Goal: Feedback & Contribution: Contribute content

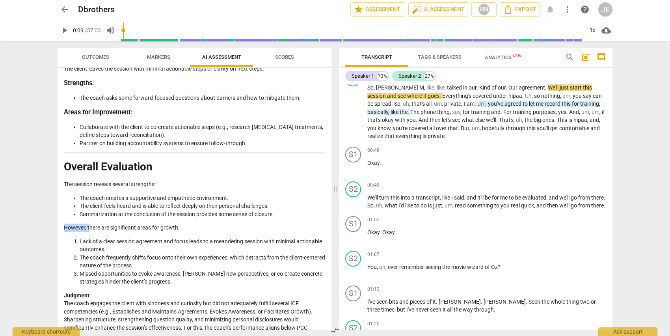
drag, startPoint x: 89, startPoint y: 214, endPoint x: 58, endPoint y: 212, distance: 30.8
click at [109, 237] on li "Lack of a clear session agreement and focus leads to a meandering session with …" at bounding box center [203, 245] width 246 height 16
click at [287, 60] on span "Scores" at bounding box center [284, 57] width 19 height 6
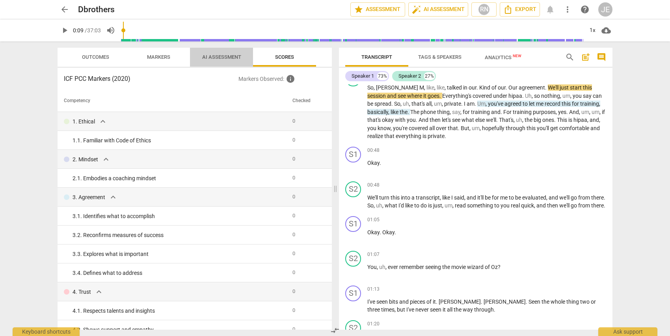
click at [215, 55] on span "AI Assessment" at bounding box center [221, 57] width 39 height 6
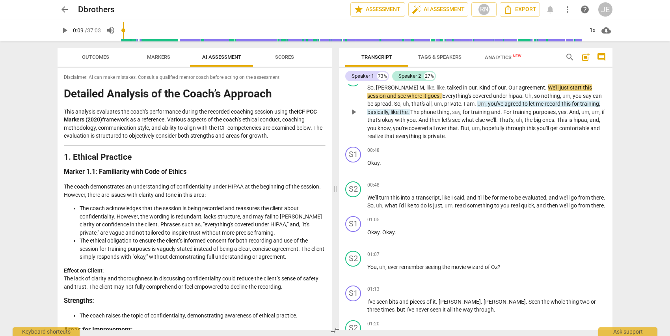
click at [352, 110] on span "play_arrow" at bounding box center [353, 111] width 9 height 9
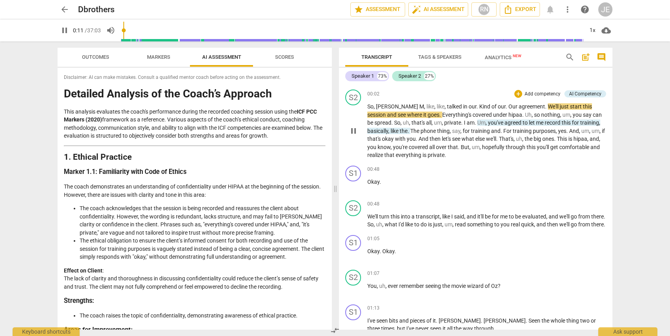
scroll to position [33, 0]
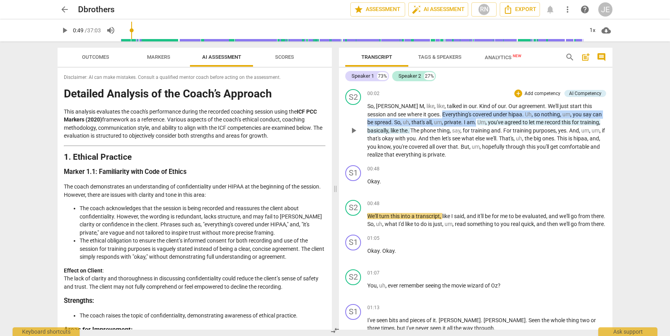
drag, startPoint x: 413, startPoint y: 114, endPoint x: 450, endPoint y: 122, distance: 37.1
click at [450, 122] on p "So , [PERSON_NAME] , like , like , talked in our . Kind of our . Our agreement …" at bounding box center [486, 130] width 239 height 57
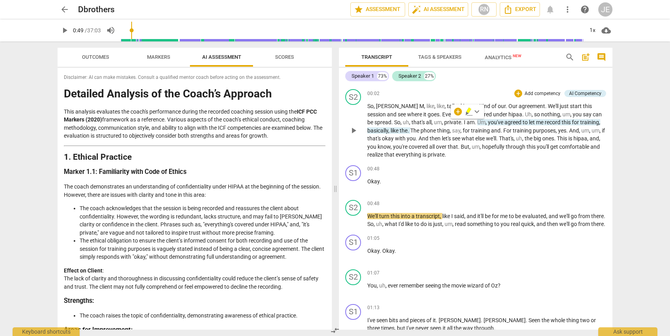
click at [541, 92] on p "Add competency" at bounding box center [542, 93] width 37 height 7
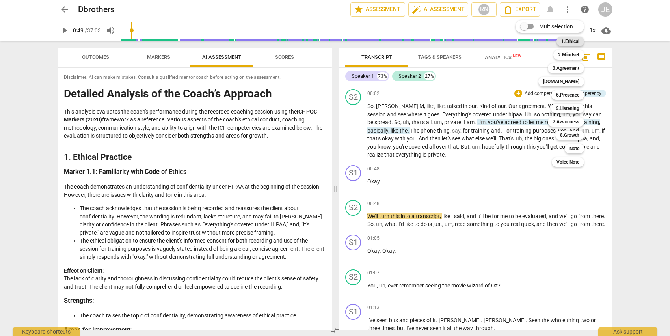
click at [564, 42] on b "1.Ethical" at bounding box center [570, 41] width 18 height 9
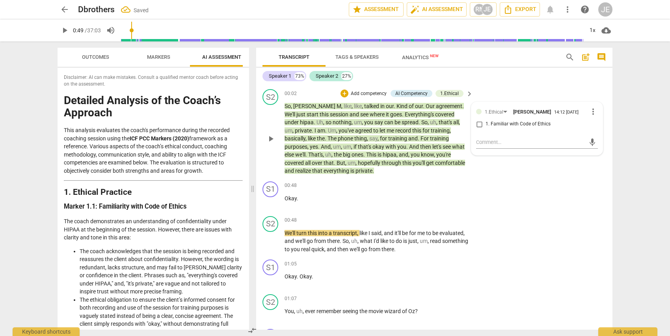
click at [524, 166] on div "S2 play_arrow pause 00:02 + Add competency AI Competency 1.Ethical keyboard_arr…" at bounding box center [434, 132] width 356 height 92
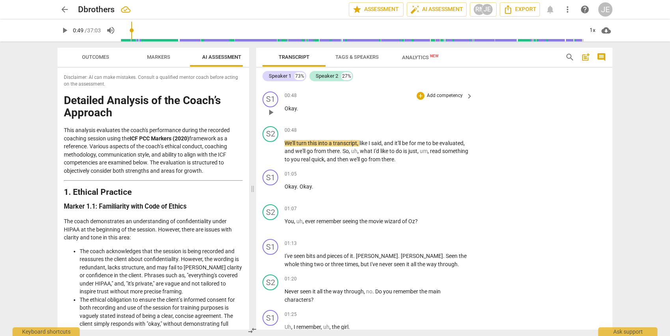
scroll to position [126, 0]
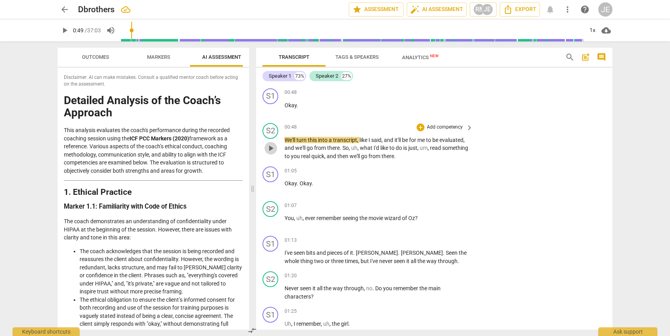
click at [270, 148] on span "play_arrow" at bounding box center [270, 147] width 9 height 9
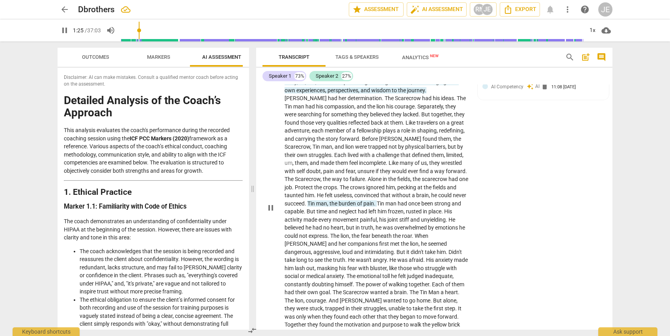
scroll to position [543, 0]
click at [270, 201] on span "pause" at bounding box center [270, 205] width 9 height 9
click at [270, 201] on span "play_arrow" at bounding box center [270, 205] width 9 height 9
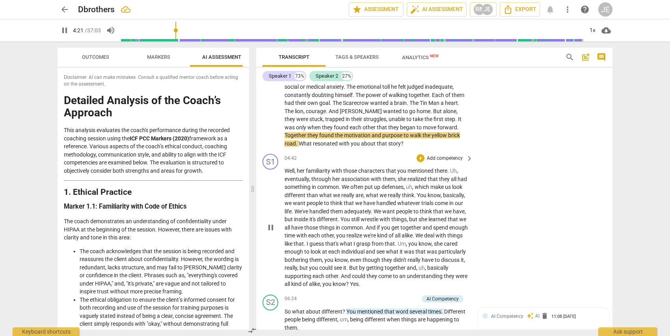
scroll to position [748, 0]
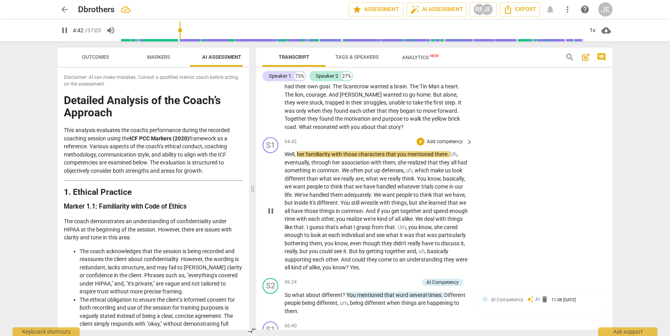
click at [271, 206] on span "pause" at bounding box center [270, 210] width 9 height 9
type input "283"
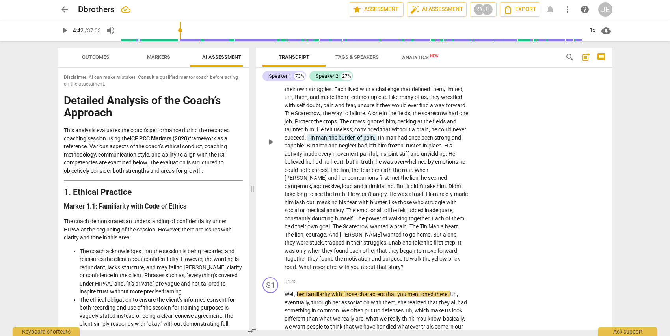
scroll to position [607, 0]
drag, startPoint x: 329, startPoint y: 250, endPoint x: 428, endPoint y: 255, distance: 99.0
click at [428, 255] on div "S2 play_arrow pause 01:41 + Add competency AI Competencies keyboard_arrow_right…" at bounding box center [434, 135] width 356 height 278
click at [459, 239] on span "keyboard_arrow_down" at bounding box center [457, 238] width 9 height 9
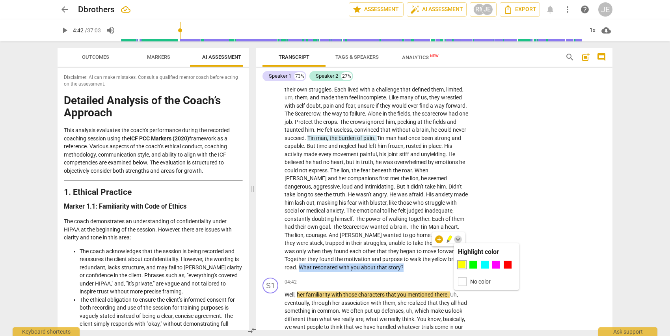
click at [459, 239] on span "keyboard_arrow_down" at bounding box center [457, 238] width 9 height 9
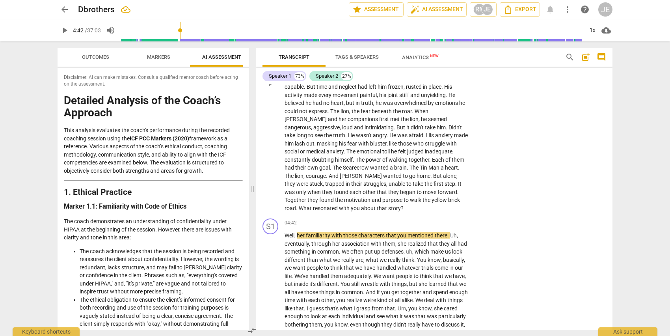
click at [425, 148] on span "inadequate" at bounding box center [439, 151] width 28 height 6
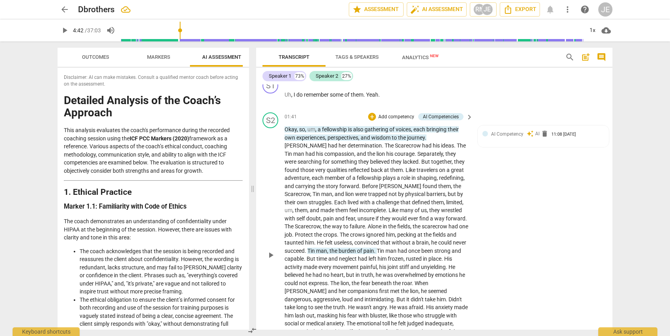
scroll to position [498, 0]
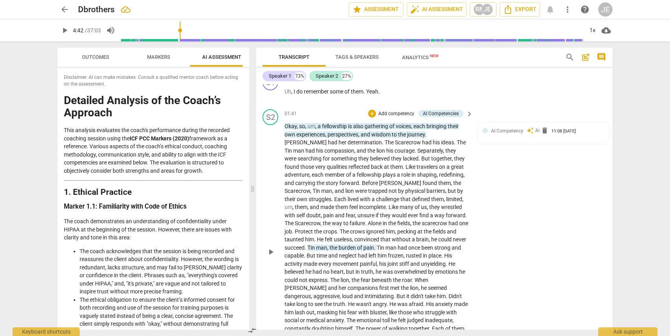
click at [394, 110] on p "Add competency" at bounding box center [396, 113] width 37 height 7
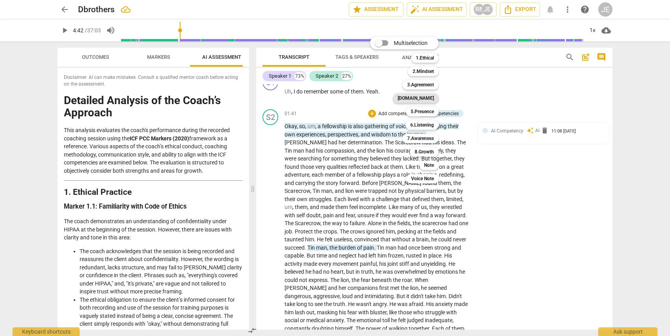
click at [422, 97] on b "[DOMAIN_NAME]" at bounding box center [416, 97] width 36 height 9
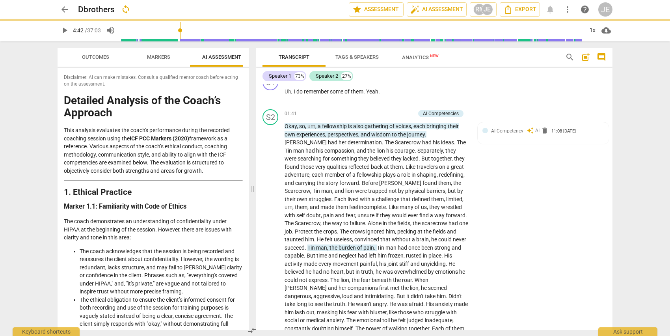
scroll to position [525, 0]
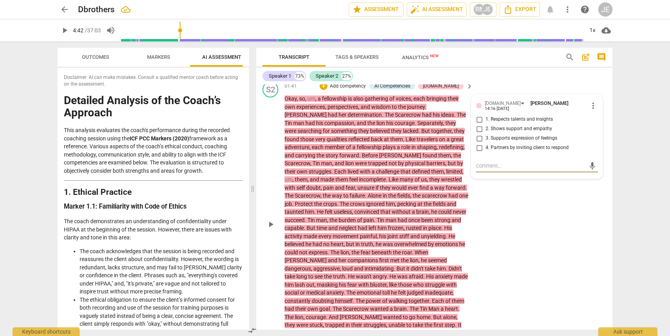
click at [592, 101] on span "more_vert" at bounding box center [592, 105] width 9 height 9
click at [595, 116] on li "Delete" at bounding box center [599, 115] width 27 height 15
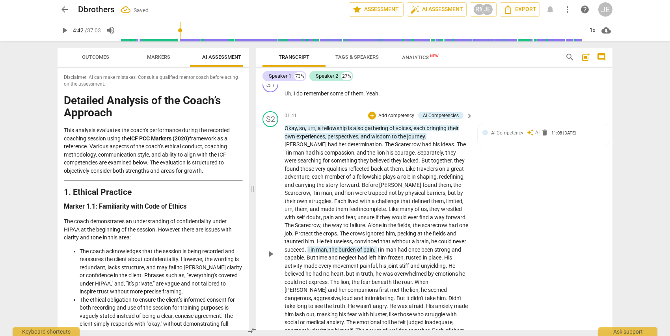
scroll to position [496, 0]
click at [395, 112] on p "Add competency" at bounding box center [396, 115] width 37 height 7
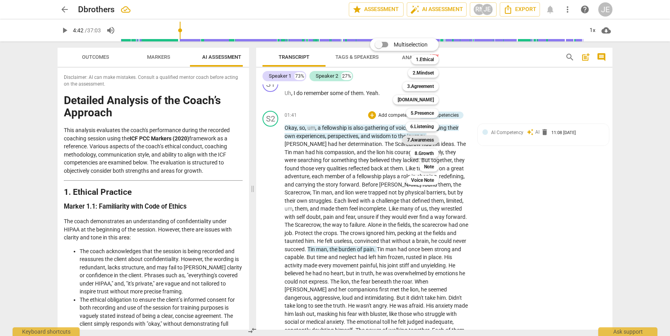
click at [415, 139] on b "7.Awareness" at bounding box center [420, 139] width 27 height 9
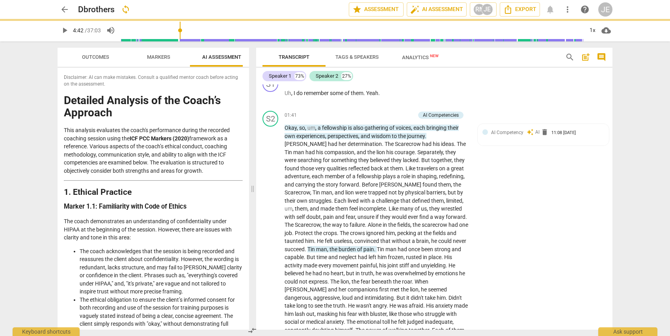
scroll to position [525, 0]
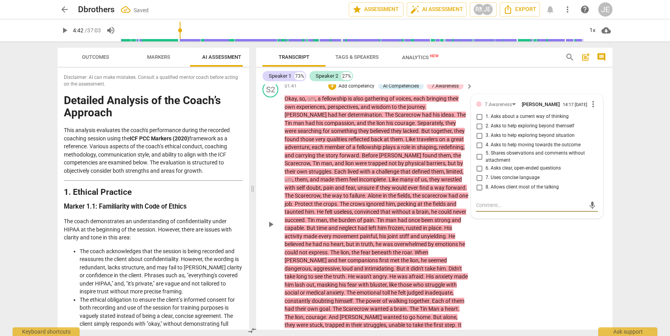
click at [479, 115] on input "1. Asks about a current way of thinking" at bounding box center [479, 116] width 13 height 9
checkbox input "true"
click at [479, 204] on textarea at bounding box center [530, 204] width 109 height 7
click at [477, 152] on input "5. Shares observations and comments without attachment" at bounding box center [479, 156] width 13 height 9
checkbox input "true"
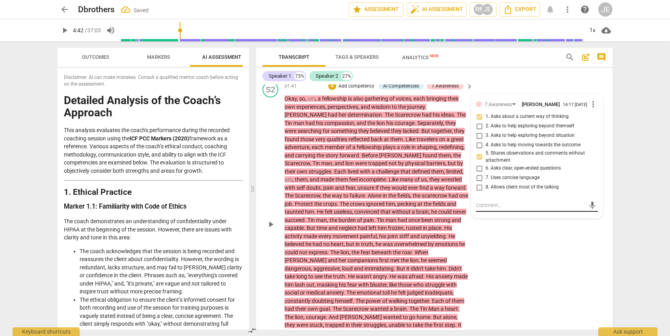
click at [478, 206] on textarea at bounding box center [530, 204] width 109 height 7
type textarea "G"
type textarea "Gr"
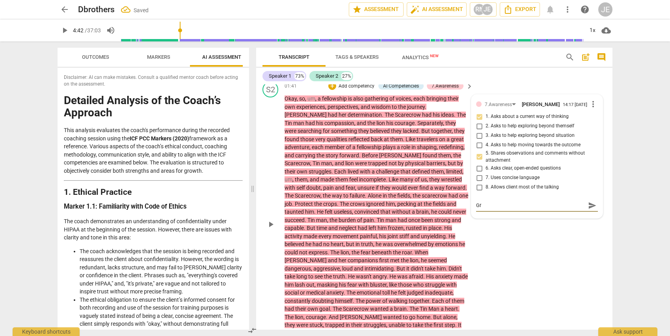
type textarea "Gre"
type textarea "Grea"
type textarea "Great"
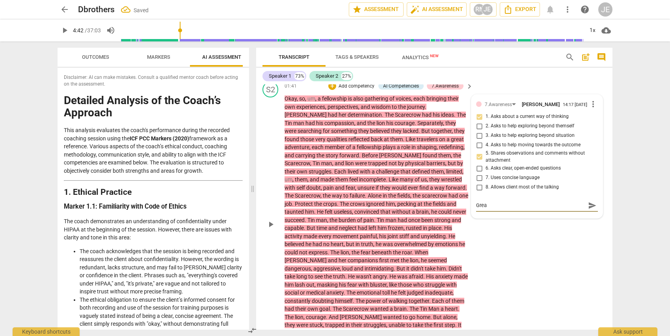
type textarea "Great"
type textarea "Great u"
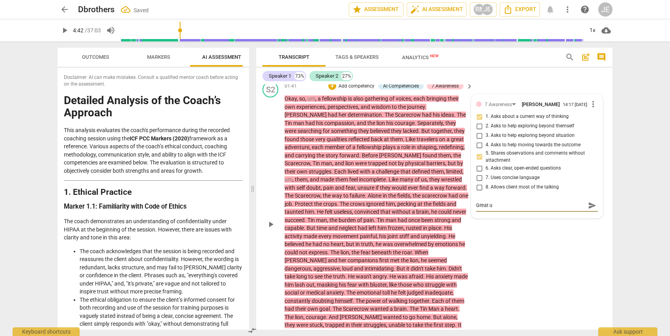
type textarea "Great us"
type textarea "Great use"
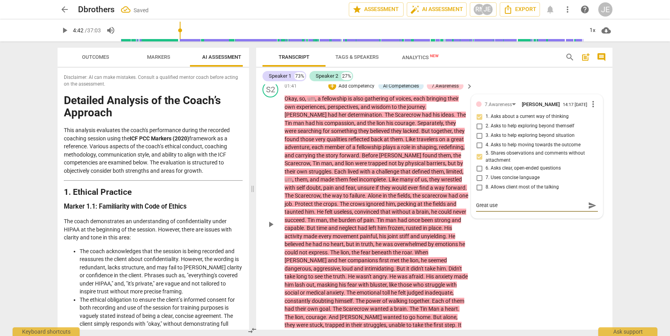
type textarea "Great use"
type textarea "Great use o"
type textarea "Great use of"
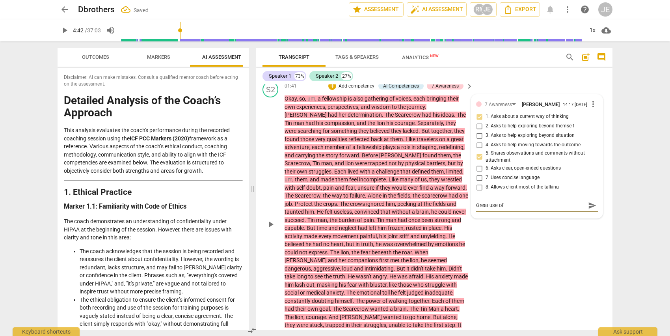
type textarea "Great use of"
type textarea "Great use of W"
type textarea "Great use of Wi"
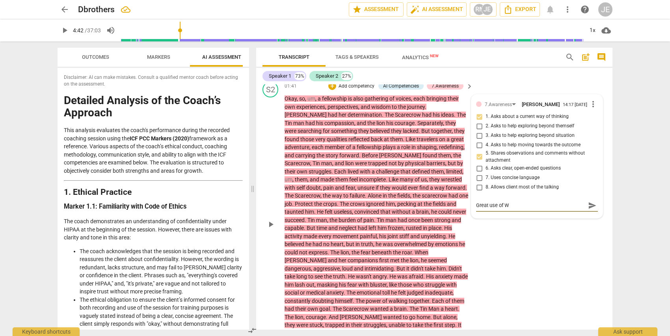
type textarea "Great use of Wi"
type textarea "Great use of Wiz"
type textarea "Great use of [PERSON_NAME]"
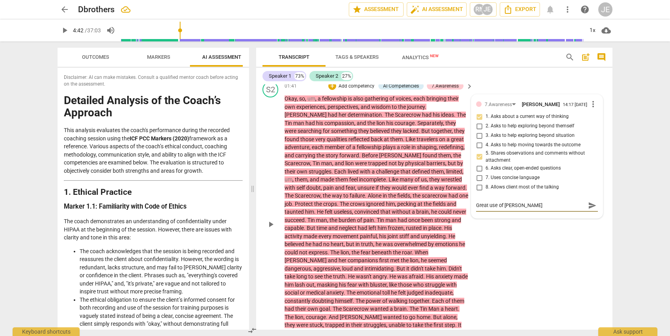
type textarea "Great use of Wizar"
type textarea "Great use of Wizard"
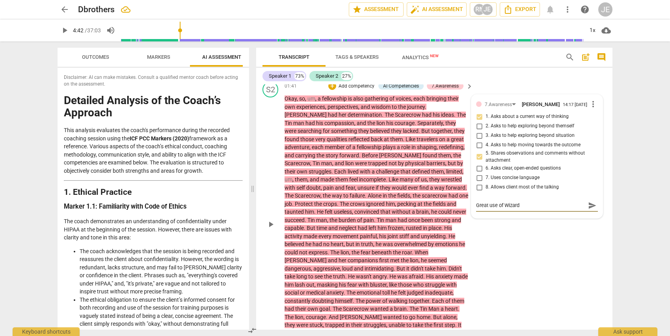
type textarea "Great use of Wizard"
type textarea "Great use of Wizard o"
type textarea "Great use of Wizard of"
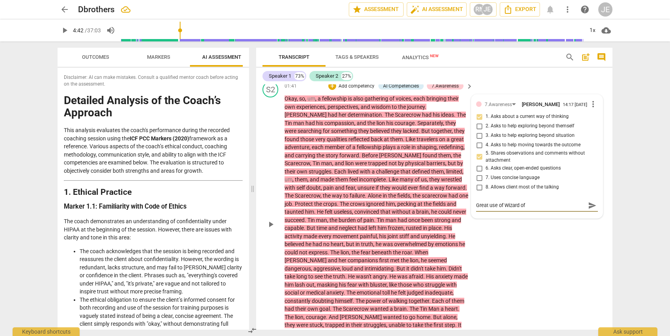
type textarea "Great use of Wizard of"
type textarea "Great use of Wizard of O"
type textarea "Great use of Wizard of Oz"
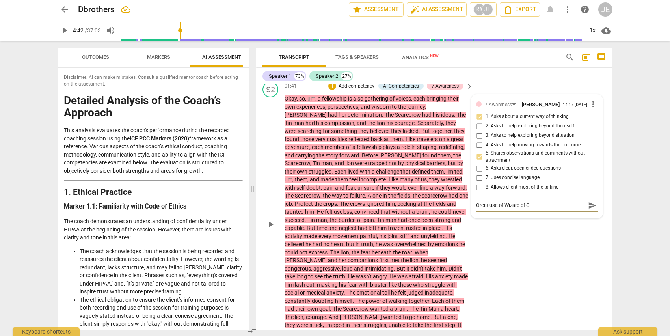
type textarea "Great use of Wizard of Oz"
type textarea "Great use of Wizard of Oz!"
click at [491, 270] on div "S2 play_arrow pause 01:41 + Add competency AI Competencies 7.Awareness keyboard…" at bounding box center [434, 217] width 356 height 278
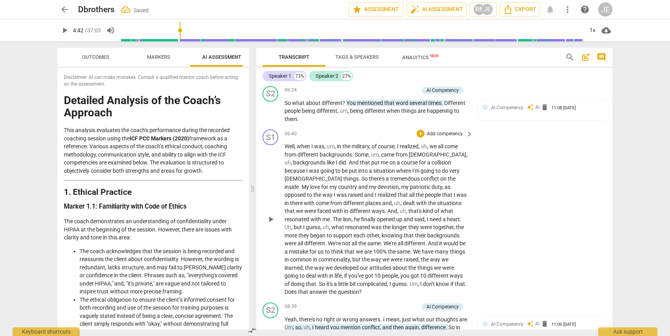
scroll to position [947, 0]
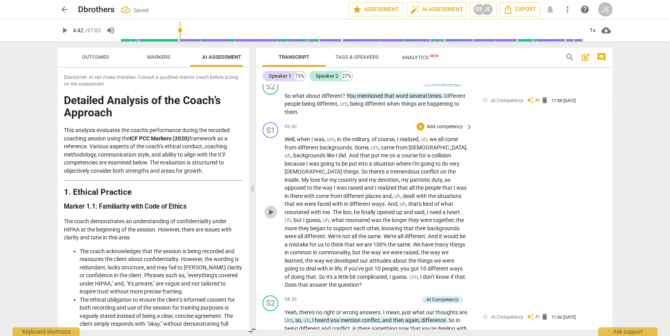
click at [272, 207] on span "play_arrow" at bounding box center [270, 211] width 9 height 9
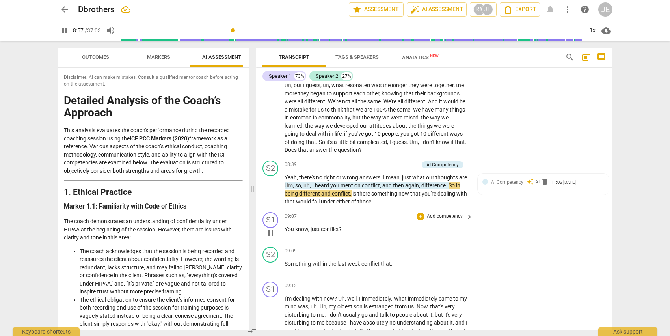
scroll to position [1080, 0]
click at [267, 186] on span "pause" at bounding box center [270, 190] width 9 height 9
type input "546"
click at [405, 163] on p "Add competency" at bounding box center [399, 166] width 37 height 7
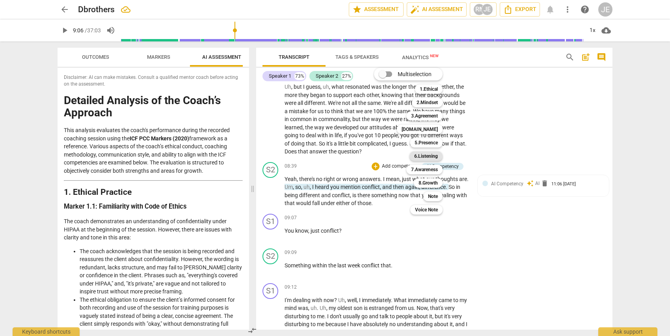
click at [426, 155] on b "6.Listening" at bounding box center [426, 155] width 24 height 9
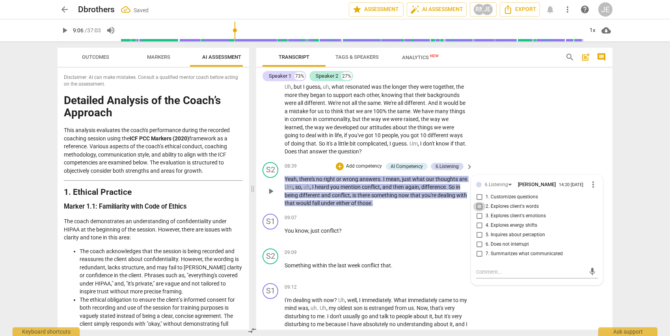
click at [478, 202] on input "2. Explores client's words" at bounding box center [479, 206] width 13 height 9
checkbox input "true"
click at [505, 132] on div "S1 play_arrow pause 06:40 + Add competency keyboard_arrow_right Well , when I w…" at bounding box center [434, 72] width 356 height 173
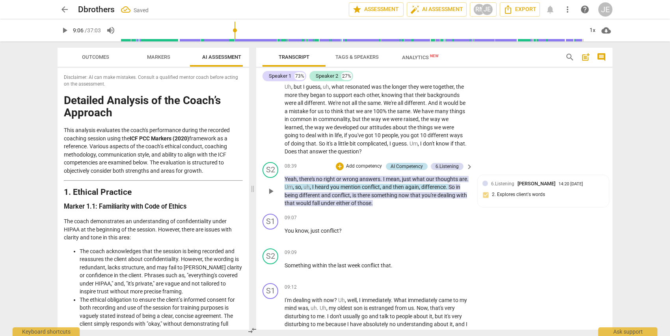
click at [407, 163] on div "AI Competency" at bounding box center [407, 166] width 32 height 7
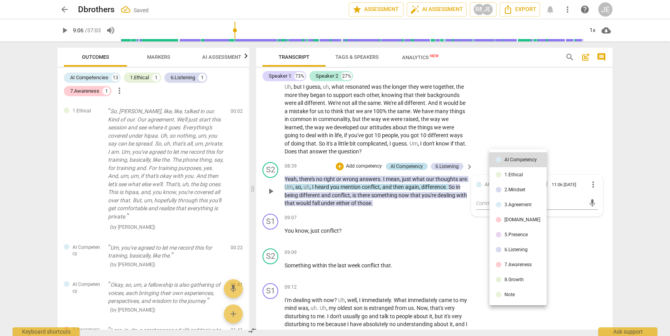
scroll to position [718, 0]
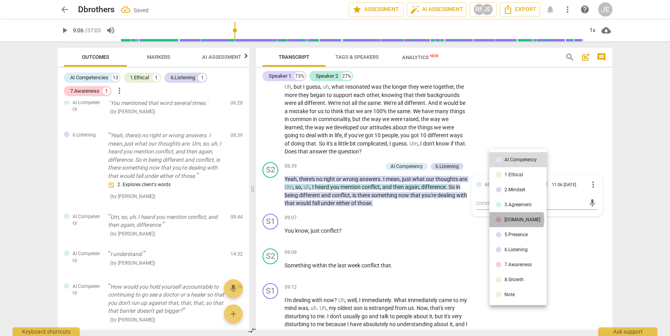
click at [514, 219] on div "[DOMAIN_NAME]" at bounding box center [522, 219] width 36 height 5
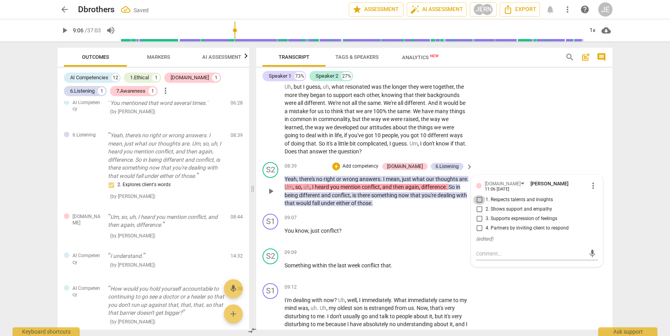
click at [478, 195] on input "1. Respects talents and insights" at bounding box center [479, 199] width 13 height 9
checkbox input "true"
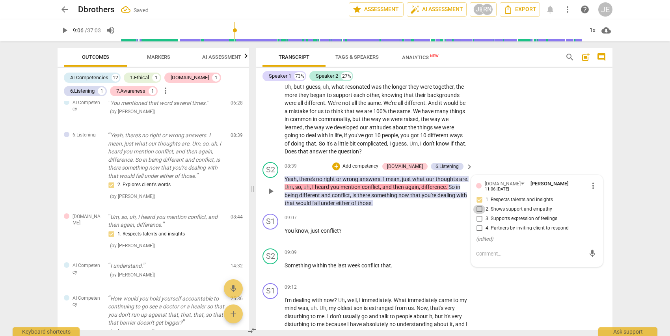
click at [479, 205] on input "2. Shows support and empathy" at bounding box center [479, 209] width 13 height 9
checkbox input "true"
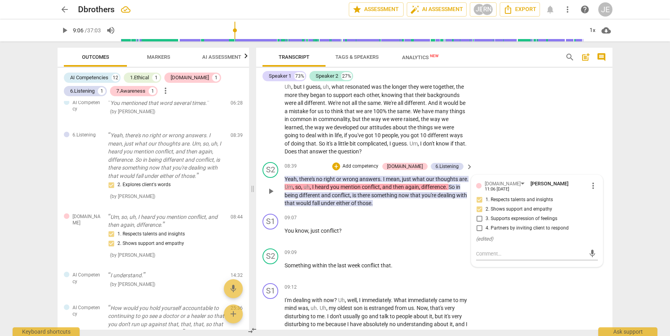
click at [379, 163] on p "Add competency" at bounding box center [360, 166] width 37 height 7
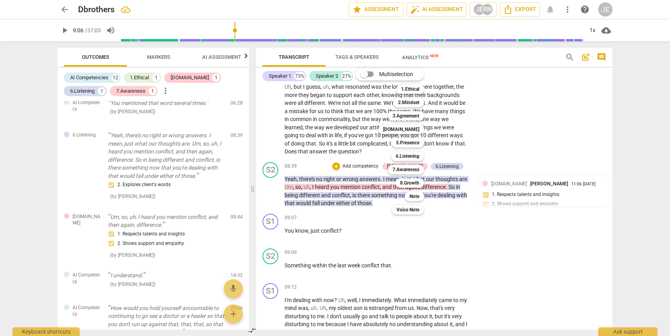
click at [495, 245] on div at bounding box center [335, 168] width 670 height 336
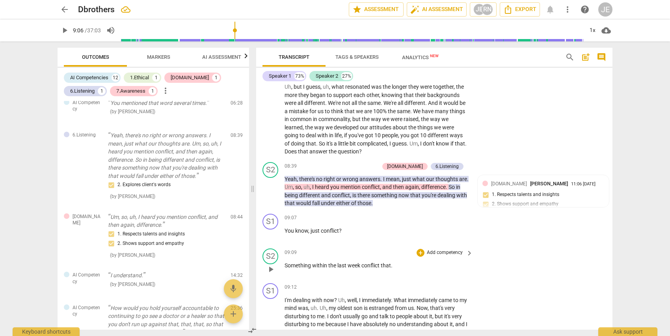
click at [497, 245] on div "S2 play_arrow pause 09:09 + Add competency keyboard_arrow_right Something withi…" at bounding box center [434, 262] width 356 height 35
click at [379, 163] on p "Add competency" at bounding box center [360, 166] width 37 height 7
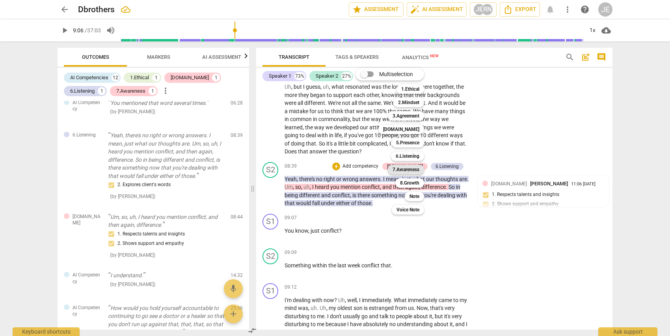
click at [413, 166] on b "7.Awareness" at bounding box center [406, 169] width 27 height 9
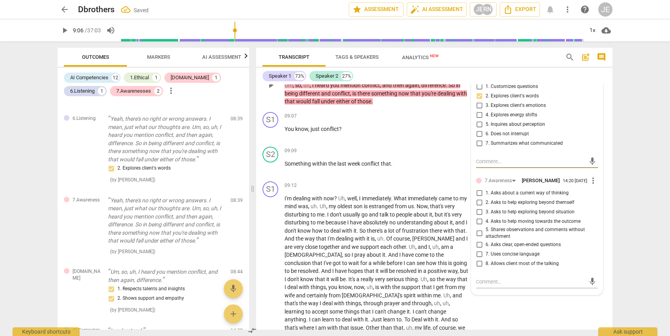
scroll to position [1202, 0]
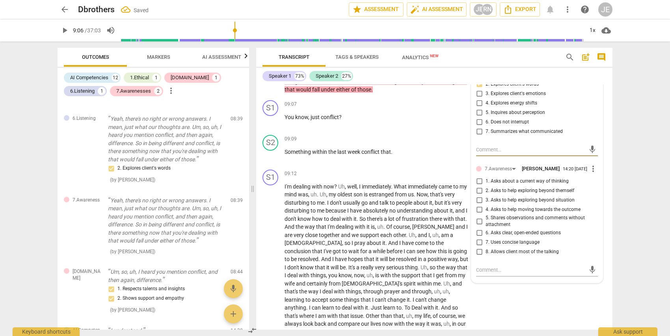
click at [478, 177] on input "1. Asks about a current way of thinking" at bounding box center [479, 181] width 13 height 9
checkbox input "true"
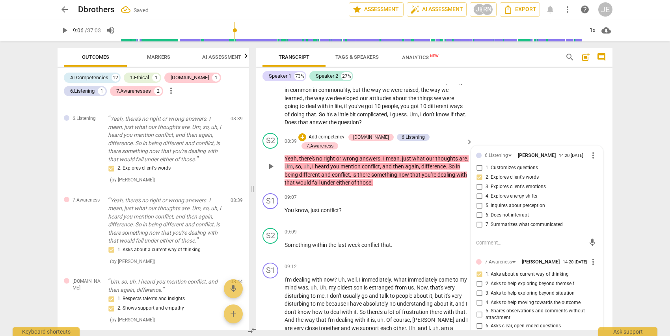
scroll to position [1111, 0]
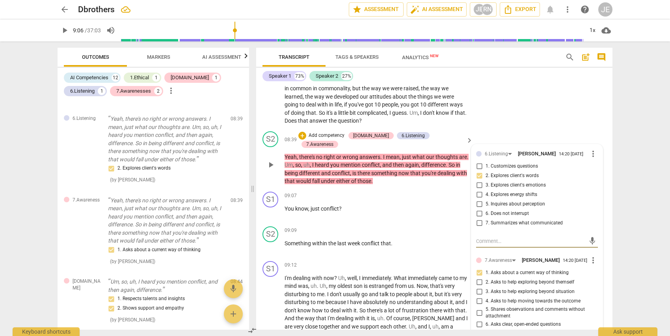
click at [479, 237] on textarea at bounding box center [530, 240] width 109 height 7
type textarea "S"
type textarea "Su"
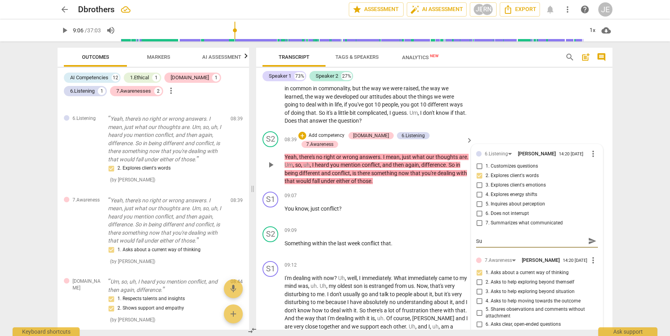
type textarea "Suc"
type textarea "Such"
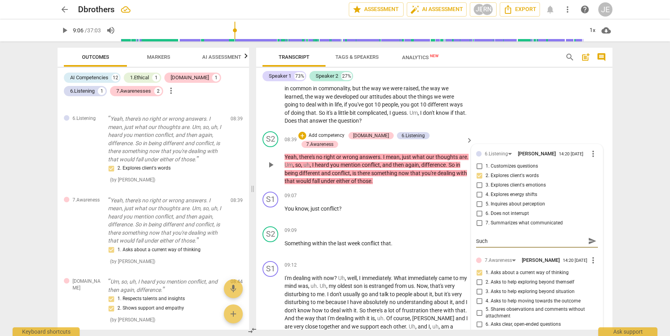
type textarea "Such"
type textarea "Such a"
type textarea "Such an"
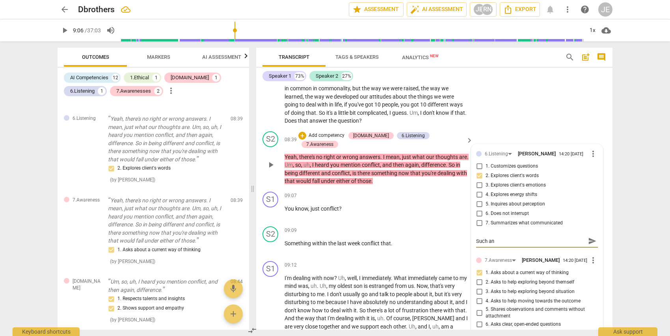
type textarea "Such an"
type textarea "Such an i"
type textarea "Such an in"
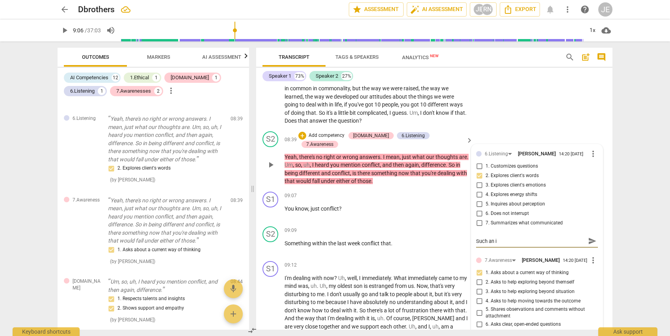
type textarea "Such an in"
type textarea "Such an int"
type textarea "Such an inte"
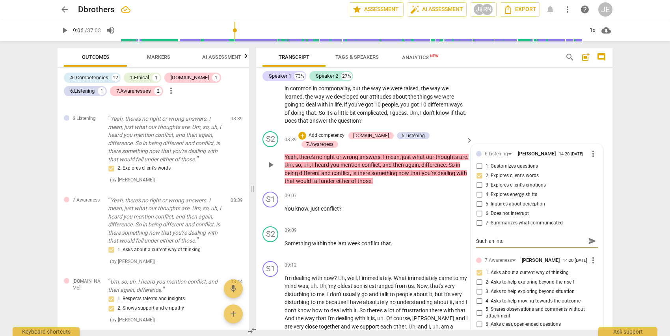
type textarea "Such an inter"
type textarea "Such an inters"
type textarea "Such an interst"
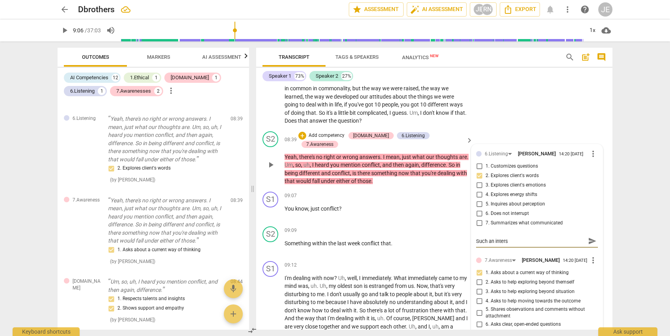
type textarea "Such an interst"
type textarea "Such an intersti"
type textarea "Such an interstin"
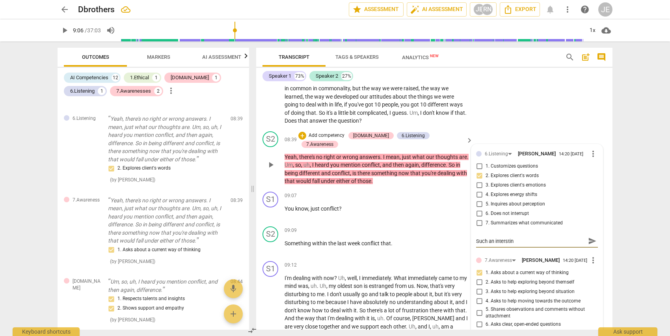
type textarea "Such an intersting"
type textarea "Such an interesting"
type textarea "Such an interesting w"
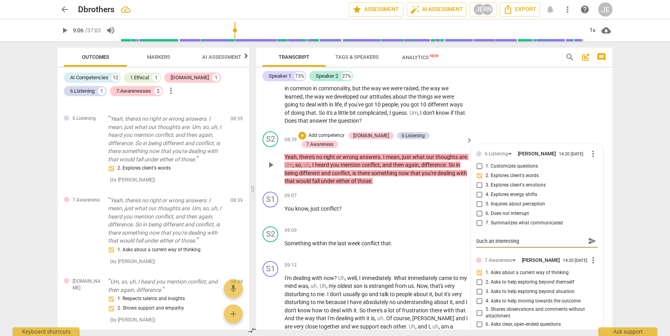
type textarea "Such an interesting w"
type textarea "Such an interesting wa"
type textarea "Such an interesting way"
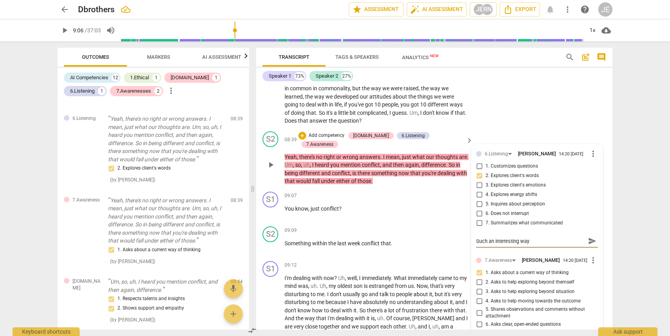
type textarea "Such an interesting way"
type textarea "Such an interesting way o"
type textarea "Such an interesting way of"
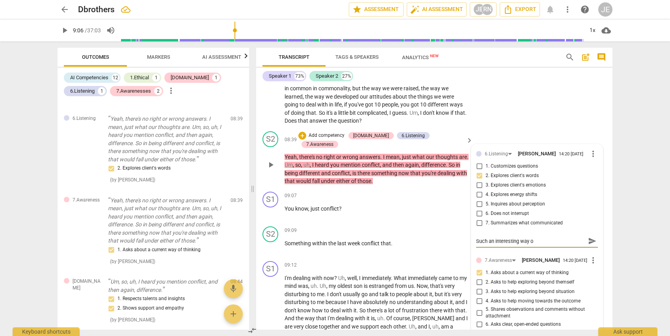
type textarea "Such an interesting way of"
type textarea "Such an interesting way of a"
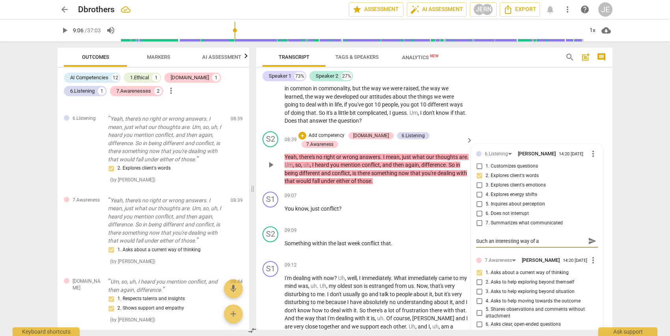
type textarea "Such an interesting way of ap"
type textarea "Such an interesting way of app"
type textarea "Such an interesting way of appr"
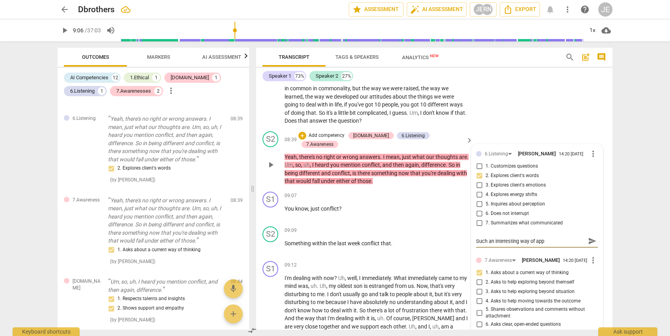
type textarea "Such an interesting way of appr"
type textarea "Such an interesting way of appro"
type textarea "Such an interesting way of approa"
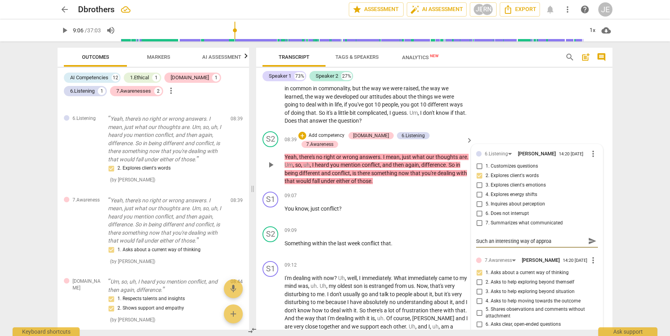
type textarea "Such an interesting way of approac"
type textarea "Such an interesting way of approach"
type textarea "Such an interesting way of approachi"
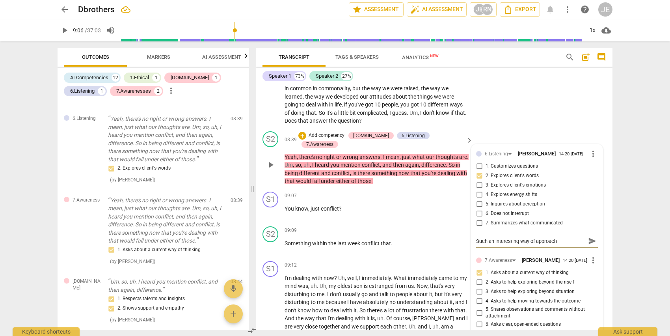
type textarea "Such an interesting way of approachi"
type textarea "Such an interesting way of approachin"
type textarea "Such an interesting way of approaching"
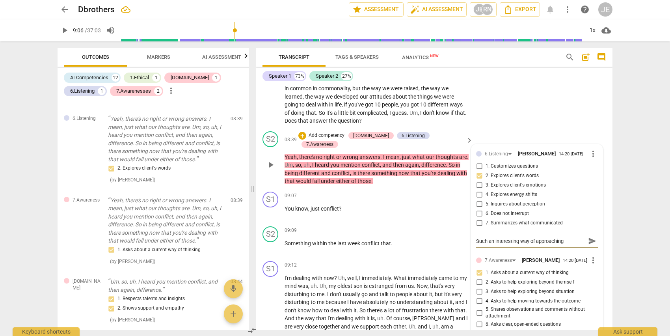
type textarea "Such an interesting way of approaching"
type textarea "Such an interesting way of approaching t"
type textarea "Such an interesting way of approaching th"
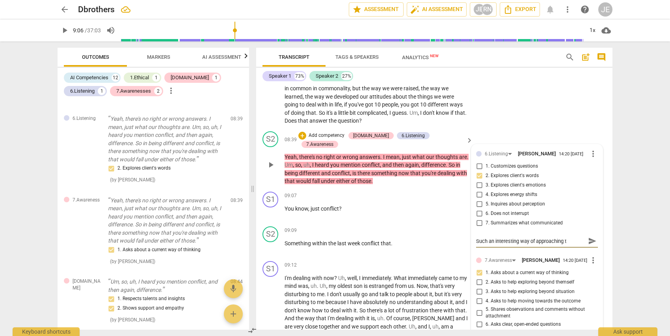
type textarea "Such an interesting way of approaching th"
type textarea "Such an interesting way of approaching thi"
type textarea "Such an interesting way of approaching this"
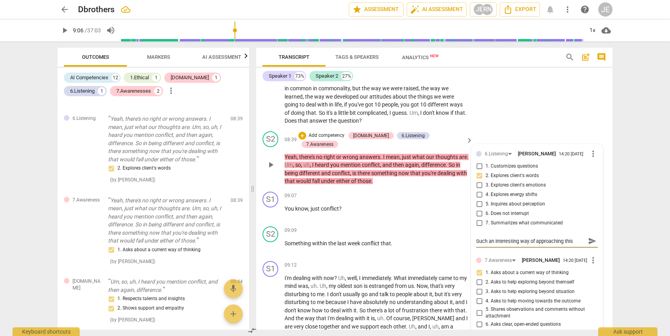
type textarea "Such an interesting way of approaching this!"
click at [389, 205] on p "You know , just conflict ?" at bounding box center [377, 209] width 184 height 8
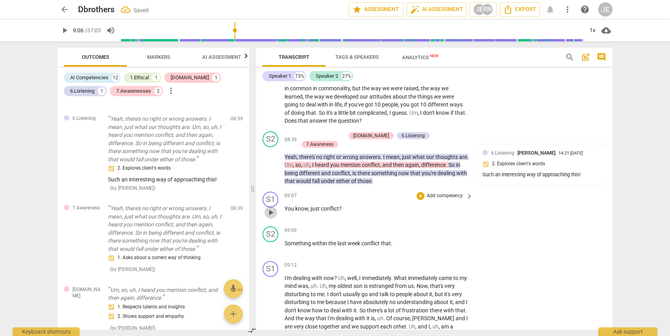
click at [269, 208] on span "play_arrow" at bounding box center [270, 212] width 9 height 9
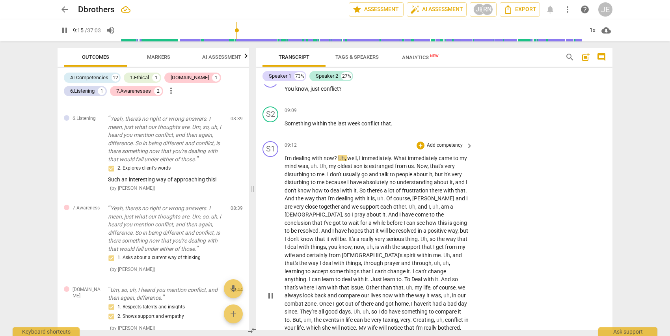
scroll to position [1231, 0]
click at [272, 290] on span "pause" at bounding box center [270, 294] width 9 height 9
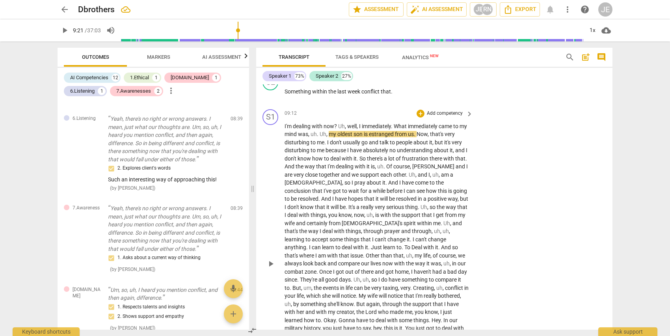
scroll to position [1262, 0]
click at [272, 259] on span "play_arrow" at bounding box center [270, 263] width 9 height 9
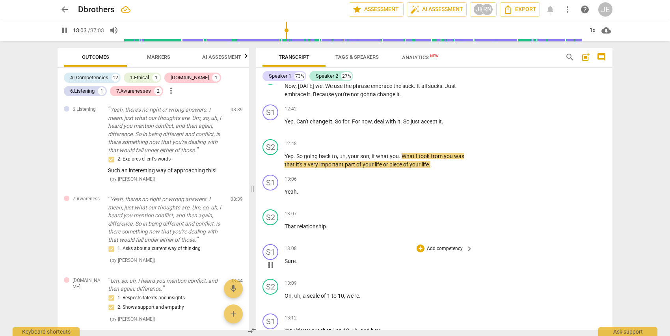
scroll to position [1602, 0]
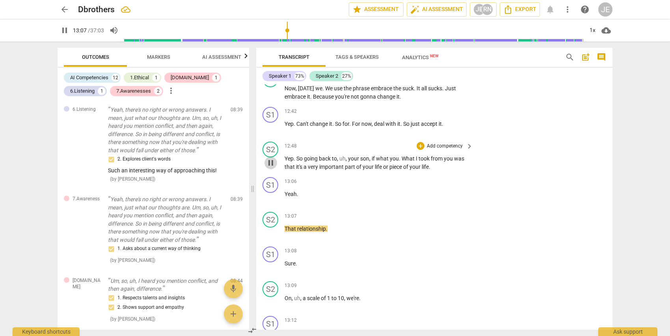
click at [273, 158] on span "pause" at bounding box center [270, 162] width 9 height 9
type input "788"
click at [448, 143] on p "Add competency" at bounding box center [444, 146] width 37 height 7
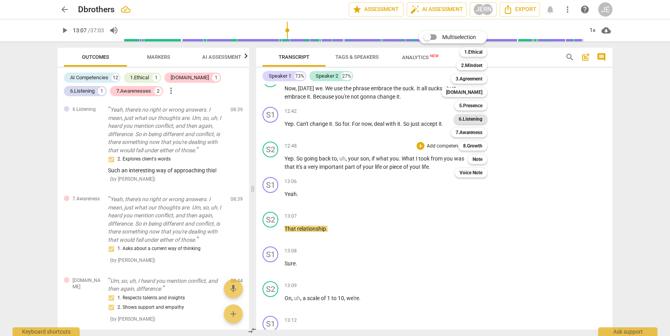
click at [464, 120] on b "6.Listening" at bounding box center [471, 118] width 24 height 9
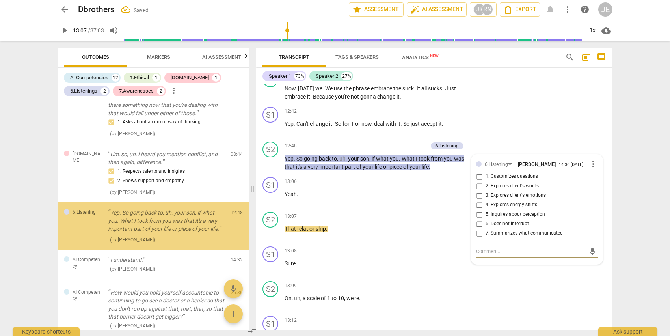
scroll to position [873, 0]
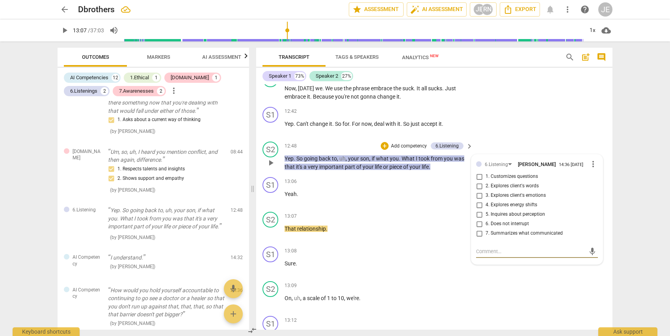
click at [480, 229] on input "7. Summarizes what communicated" at bounding box center [479, 233] width 13 height 9
checkbox input "true"
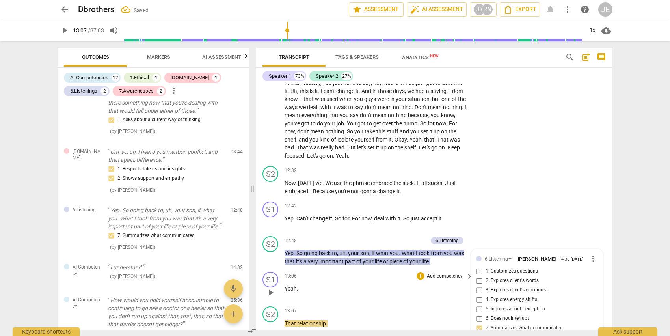
scroll to position [1505, 0]
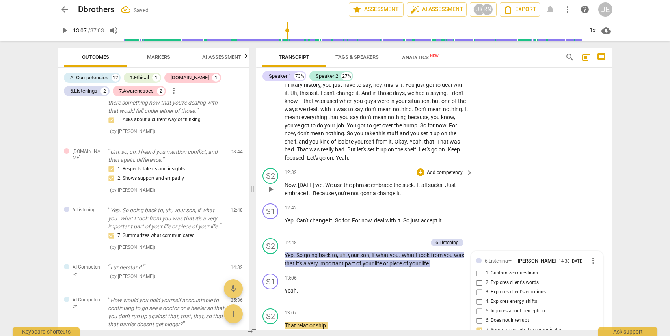
click at [433, 169] on p "Add competency" at bounding box center [444, 172] width 37 height 7
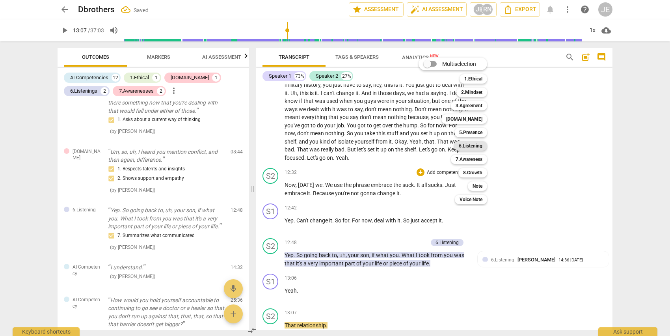
click at [467, 143] on b "6.Listening" at bounding box center [471, 145] width 24 height 9
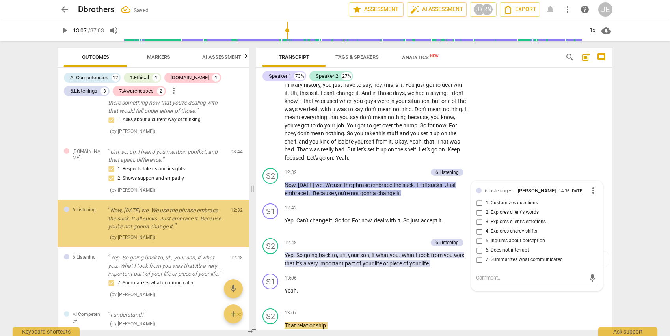
scroll to position [869, 0]
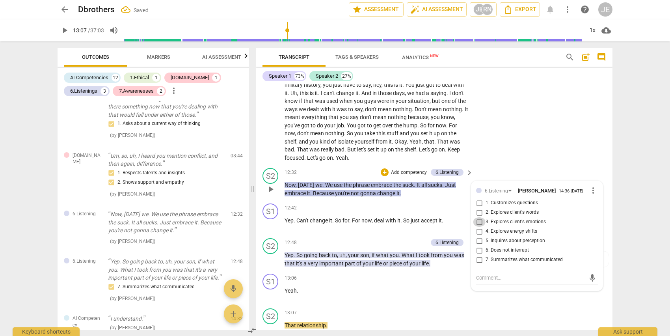
click at [478, 217] on input "3. Explores client's emotions" at bounding box center [479, 221] width 13 height 9
checkbox input "true"
click at [479, 255] on input "7. Summarizes what communicated" at bounding box center [479, 259] width 13 height 9
checkbox input "true"
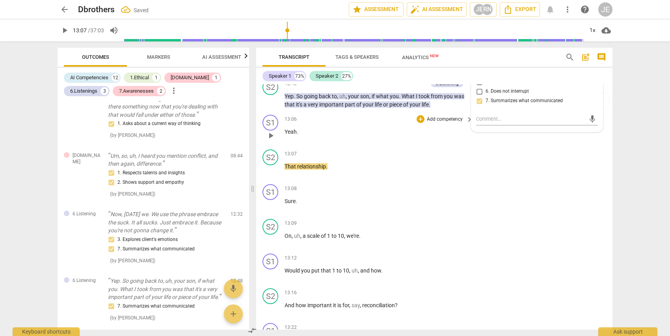
scroll to position [1665, 0]
click at [270, 234] on span "play_arrow" at bounding box center [270, 238] width 9 height 9
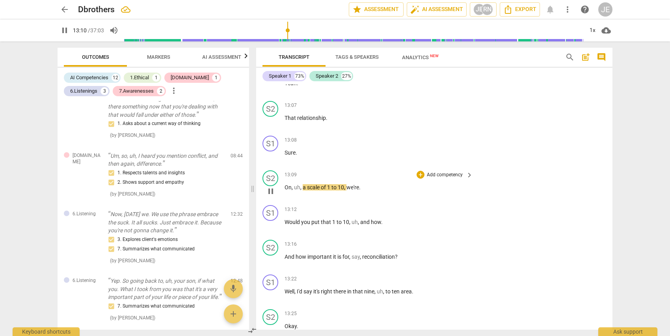
scroll to position [1715, 0]
click at [269, 219] on span "pause" at bounding box center [270, 223] width 9 height 9
type input "796"
click at [444, 204] on p "Add competency" at bounding box center [444, 207] width 37 height 7
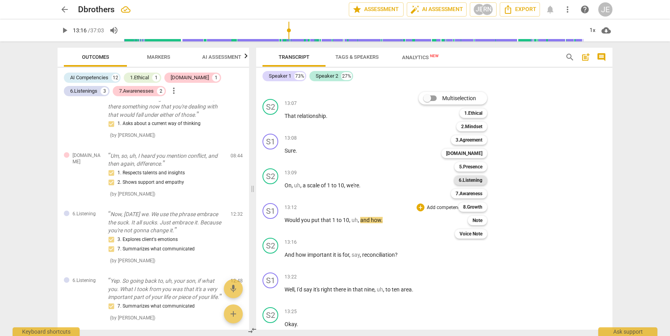
click at [476, 178] on b "6.Listening" at bounding box center [471, 179] width 24 height 9
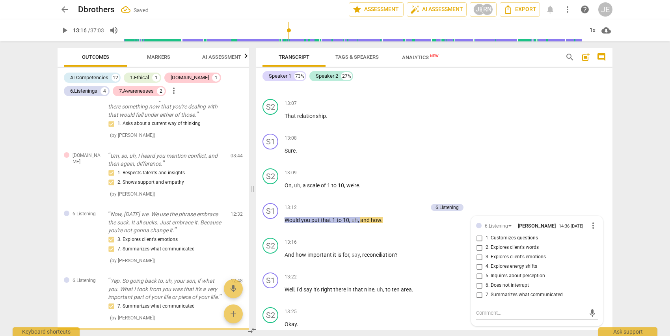
scroll to position [991, 0]
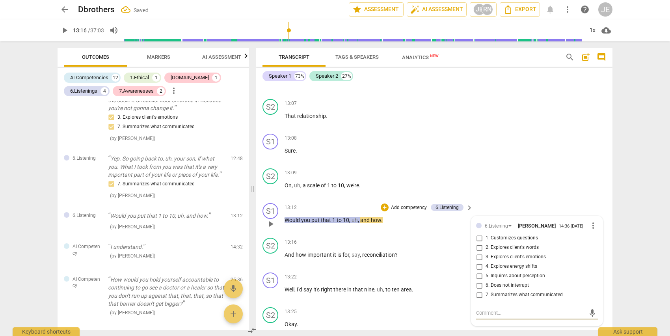
click at [588, 221] on span "more_vert" at bounding box center [592, 225] width 9 height 9
click at [592, 194] on li "Delete" at bounding box center [599, 198] width 27 height 15
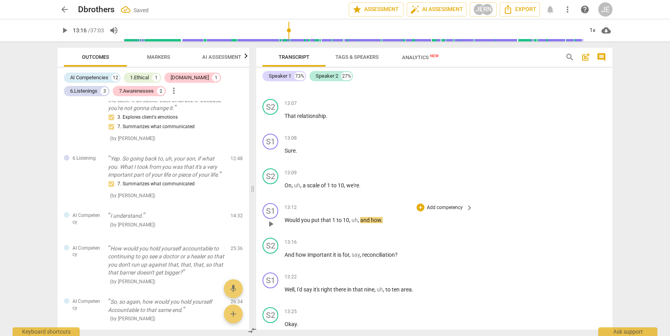
click at [435, 204] on p "Add competency" at bounding box center [444, 207] width 37 height 7
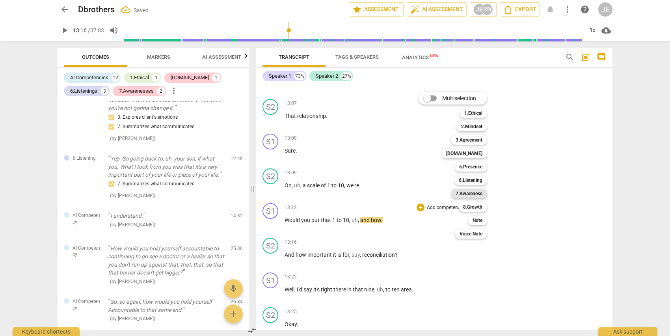
click at [467, 194] on b "7.Awareness" at bounding box center [469, 193] width 27 height 9
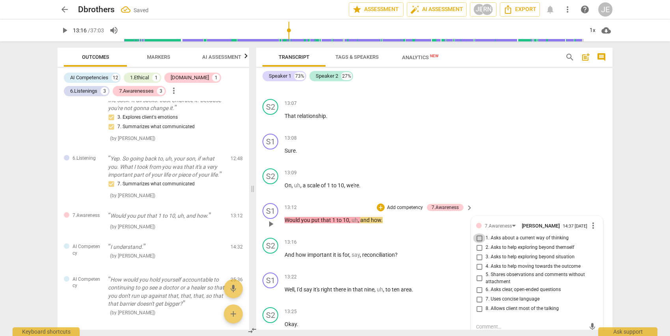
click at [480, 233] on input "1. Asks about a current way of thinking" at bounding box center [479, 237] width 13 height 9
checkbox input "true"
click at [487, 323] on textarea at bounding box center [530, 326] width 109 height 7
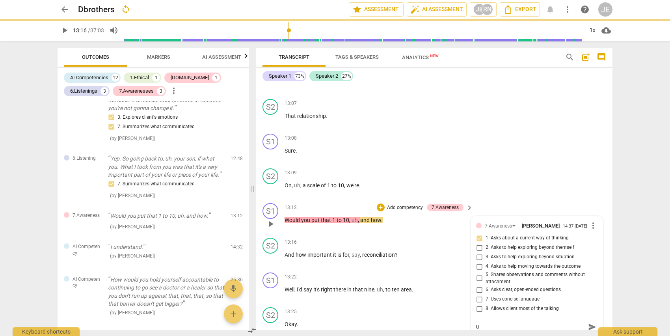
type textarea "u"
type textarea "us"
type textarea "use"
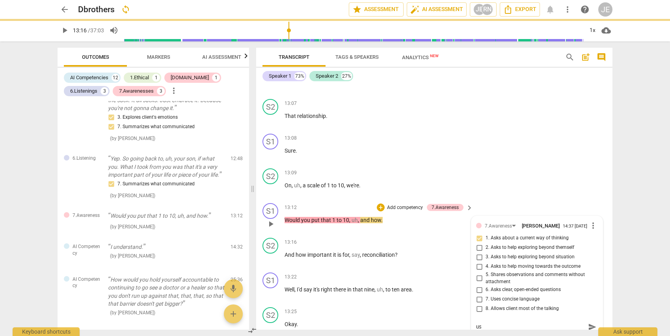
type textarea "use"
type textarea "use o"
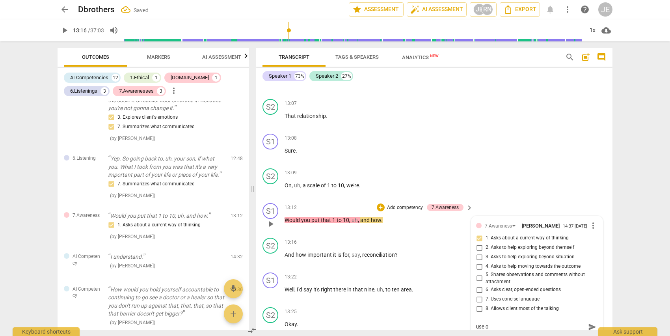
type textarea "use of"
type textarea "use of L"
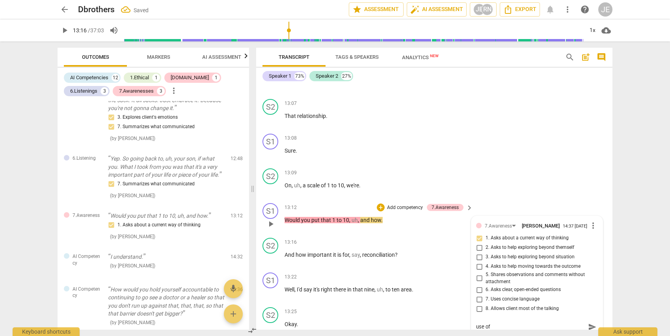
type textarea "use of L"
type textarea "use of Li"
type textarea "use of Lik"
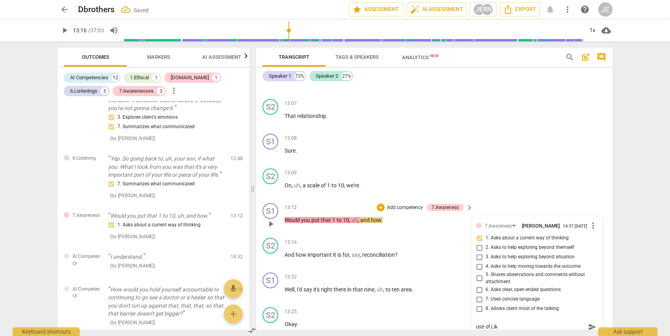
type textarea "use of Like"
type textarea "use of Liker"
type textarea "use of Likert"
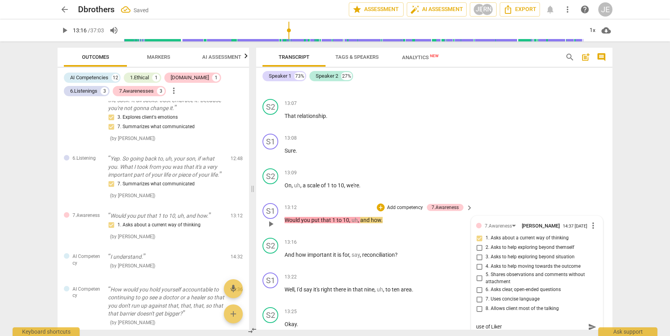
type textarea "use of Likert"
type textarea "use of Likert S"
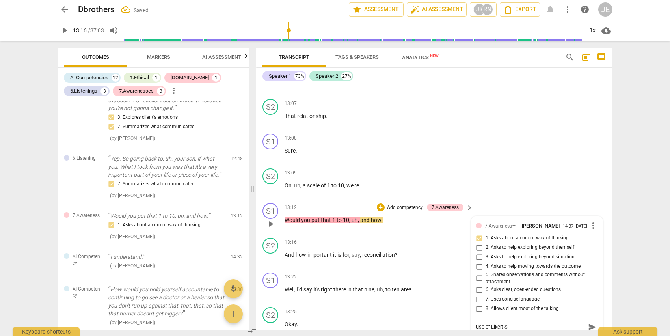
type textarea "use of Likert Sc"
type textarea "use of Likert Sca"
type textarea "use of Likert Scal"
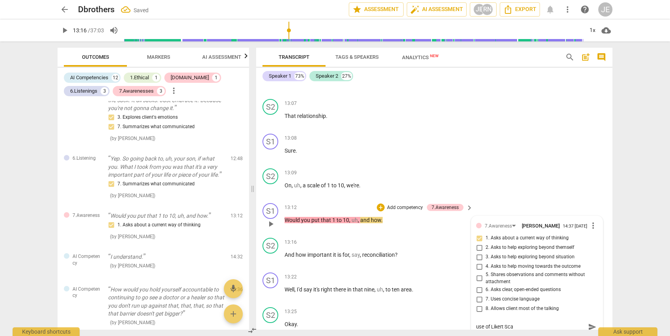
type textarea "use of Likert Scal"
type textarea "use of Likert Scale"
click at [567, 165] on div "S2 play_arrow pause 13:09 + Add competency keyboard_arrow_right On , uh , a sca…" at bounding box center [434, 182] width 356 height 35
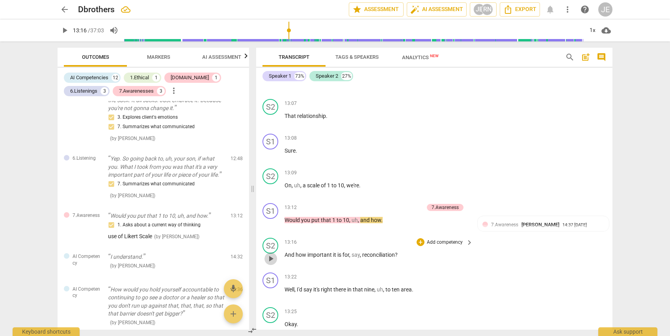
click at [271, 254] on span "play_arrow" at bounding box center [270, 258] width 9 height 9
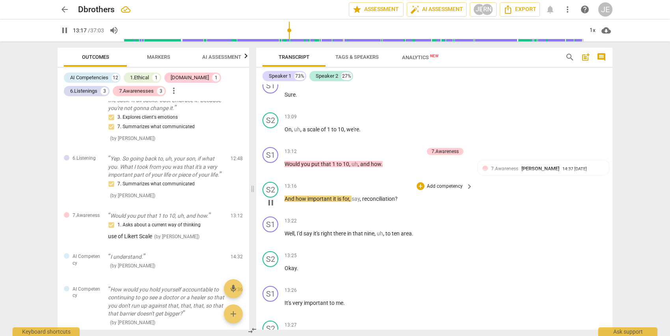
scroll to position [1775, 0]
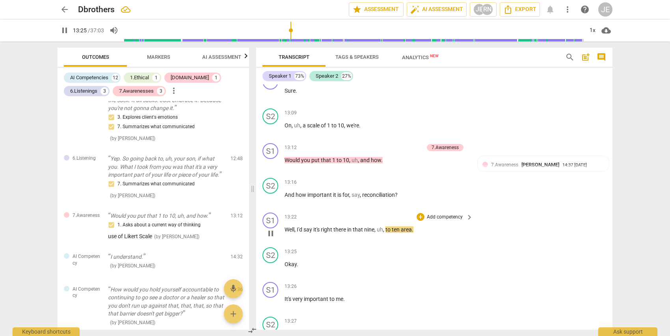
click at [270, 229] on span "pause" at bounding box center [270, 233] width 9 height 9
type input "806"
click at [446, 179] on p "Add competency" at bounding box center [444, 182] width 37 height 7
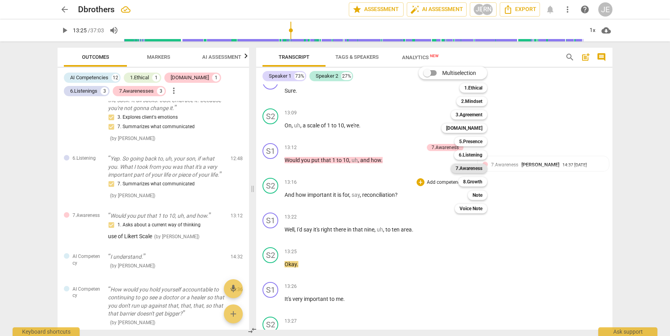
click at [460, 166] on b "7.Awareness" at bounding box center [469, 168] width 27 height 9
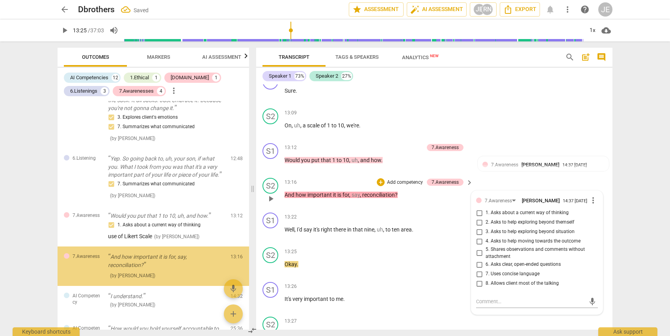
scroll to position [1036, 0]
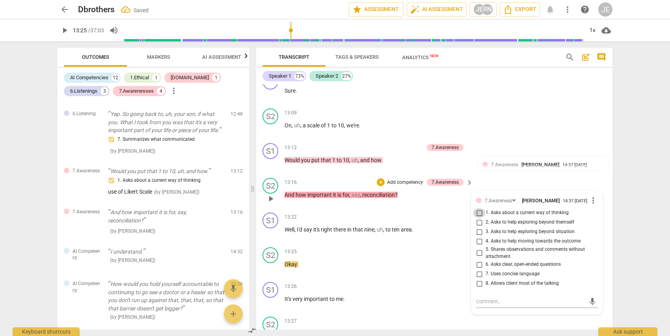
click at [480, 208] on input "1. Asks about a current way of thinking" at bounding box center [479, 212] width 13 height 9
checkbox input "true"
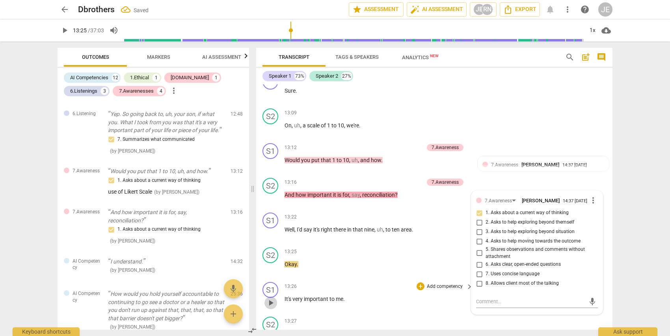
click at [273, 298] on span "play_arrow" at bounding box center [270, 302] width 9 height 9
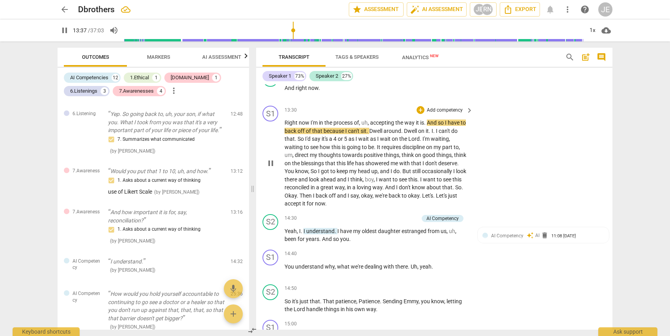
scroll to position [2022, 0]
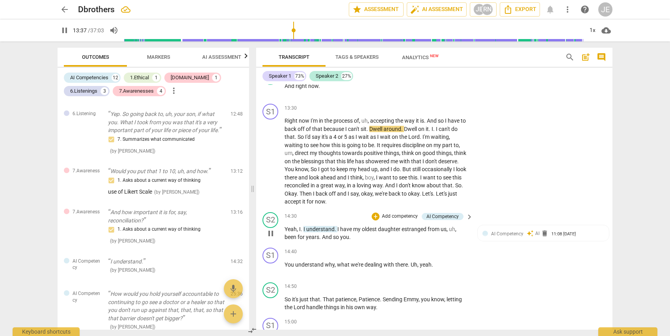
click at [271, 229] on span "pause" at bounding box center [270, 233] width 9 height 9
click at [271, 229] on span "play_arrow" at bounding box center [270, 233] width 9 height 9
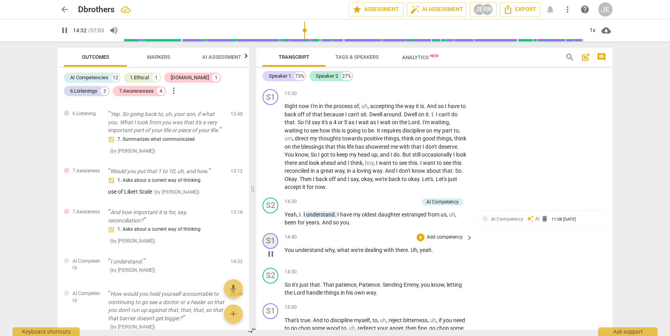
scroll to position [2036, 0]
click at [405, 199] on p "Add competency" at bounding box center [399, 202] width 37 height 7
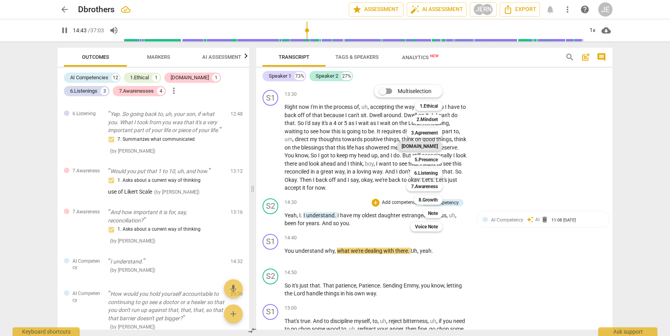
click at [429, 142] on b "[DOMAIN_NAME]" at bounding box center [420, 145] width 36 height 9
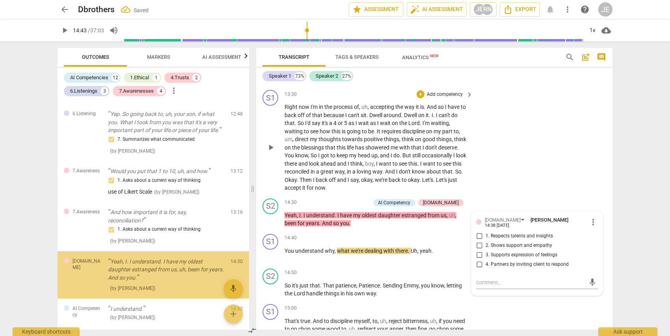
click at [429, 144] on p "Right now I'm in the process of , uh , accepting the way it is . And so I have …" at bounding box center [377, 147] width 184 height 89
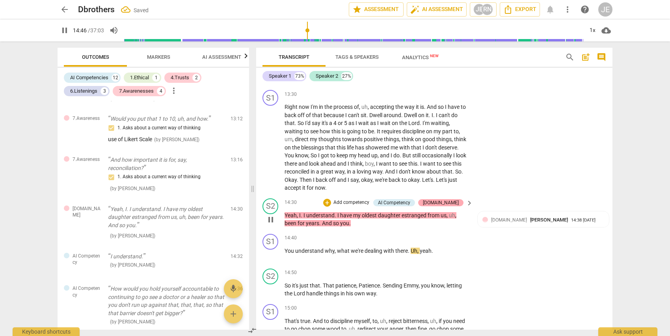
click at [449, 199] on div "[DOMAIN_NAME]" at bounding box center [441, 202] width 36 height 7
type input "887"
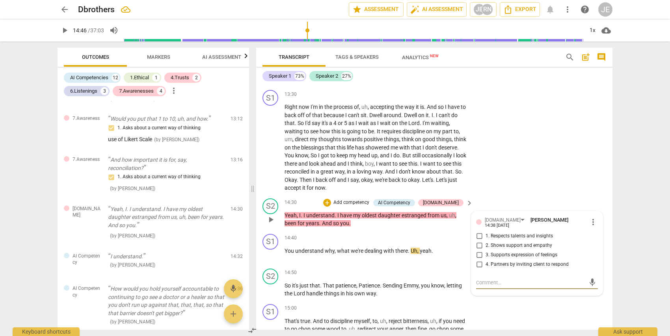
click at [478, 241] on input "2. Shows support and empathy" at bounding box center [479, 245] width 13 height 9
checkbox input "true"
click at [478, 260] on input "4. Partners by inviting client to respond" at bounding box center [479, 264] width 13 height 9
checkbox input "true"
click at [481, 279] on textarea at bounding box center [530, 282] width 109 height 7
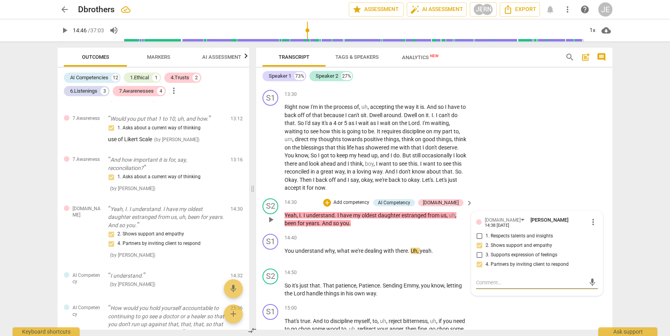
type textarea "U"
type textarea "Us"
type textarea "Use"
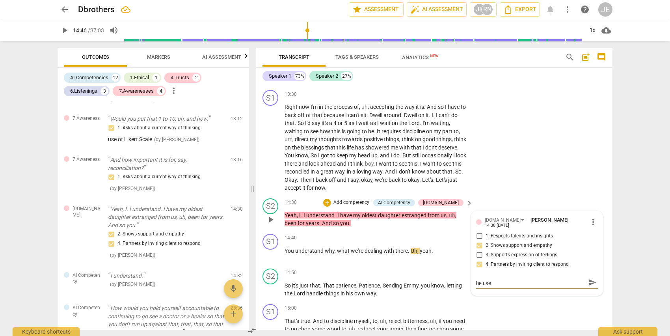
scroll to position [0, 0]
